Goal: Find specific page/section: Find specific page/section

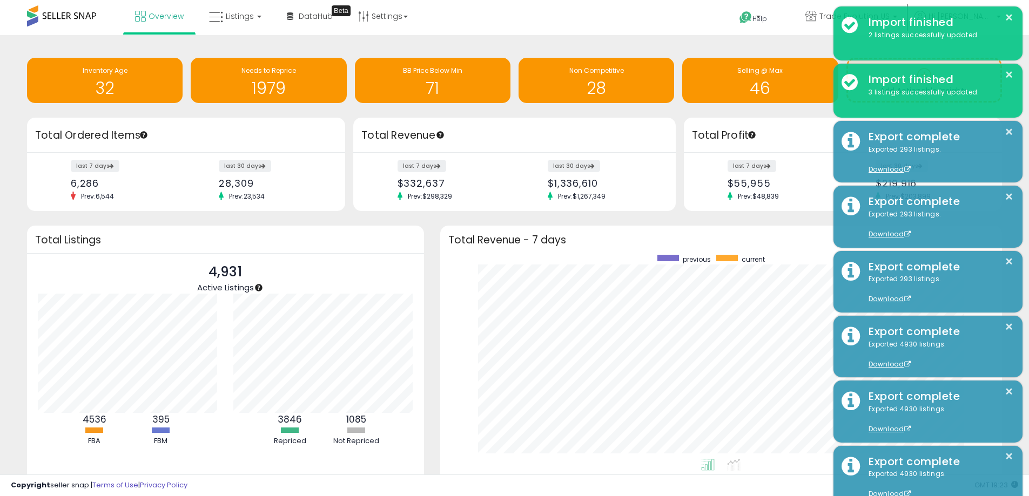
scroll to position [204, 541]
click at [252, 11] on link "Listings" at bounding box center [235, 16] width 69 height 32
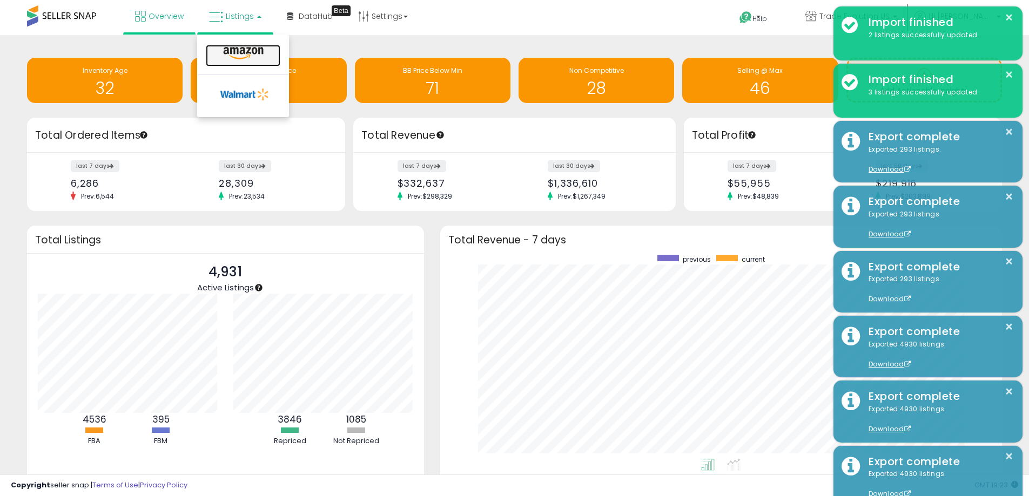
click at [234, 60] on link at bounding box center [243, 56] width 75 height 22
